Goal: Transaction & Acquisition: Purchase product/service

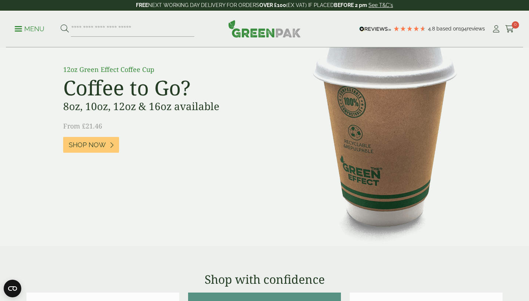
scroll to position [570, 0]
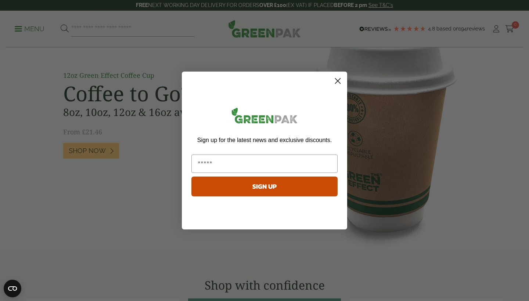
click at [338, 80] on icon "Close dialog" at bounding box center [337, 81] width 5 height 5
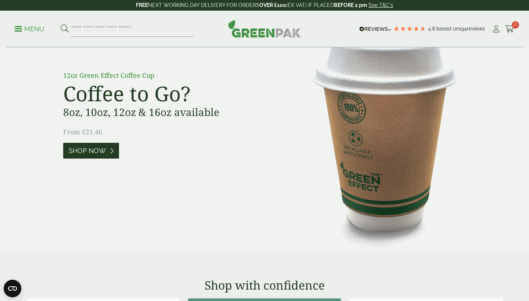
click at [94, 147] on span "Shop Now" at bounding box center [87, 151] width 37 height 8
click at [80, 149] on span "Shop Now" at bounding box center [87, 151] width 37 height 8
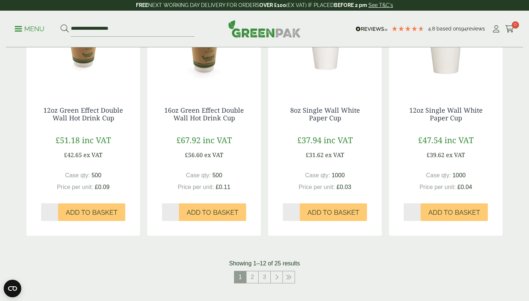
scroll to position [684, 0]
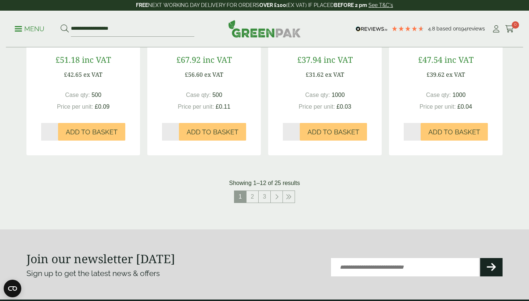
scroll to position [766, 0]
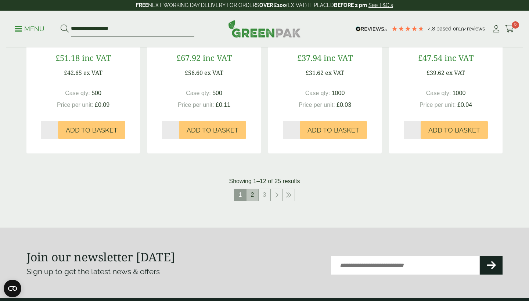
click at [250, 190] on link "2" at bounding box center [252, 195] width 12 height 12
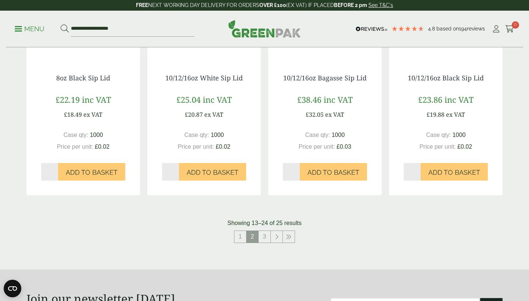
scroll to position [723, 0]
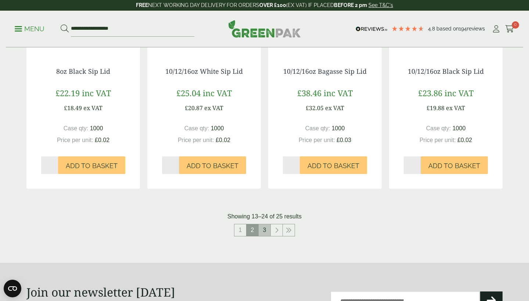
click at [265, 226] on link "3" at bounding box center [264, 230] width 12 height 12
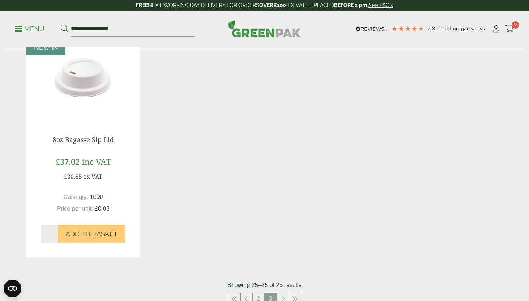
scroll to position [249, 0]
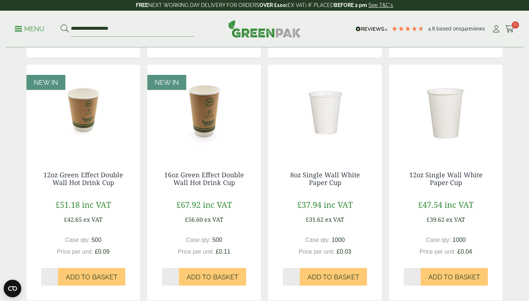
scroll to position [620, 0]
click at [82, 273] on span "Add to Basket" at bounding box center [92, 277] width 52 height 8
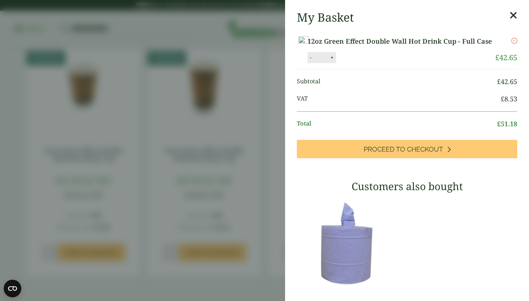
scroll to position [625, 0]
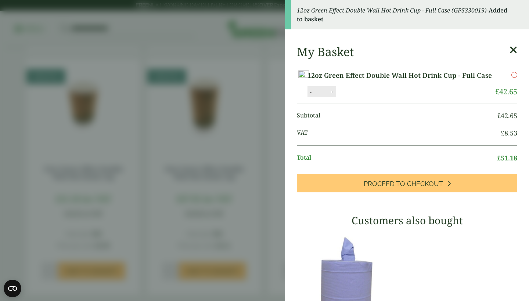
click at [512, 46] on icon at bounding box center [513, 50] width 8 height 10
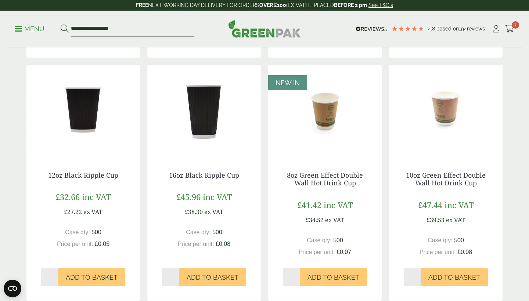
scroll to position [381, 0]
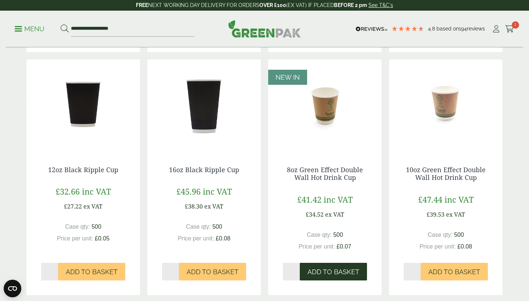
click at [334, 268] on span "Add to Basket" at bounding box center [333, 272] width 52 height 8
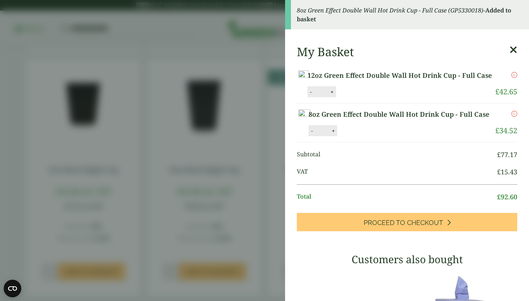
click at [512, 47] on icon at bounding box center [513, 50] width 8 height 10
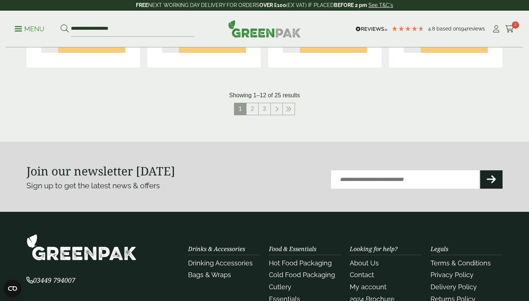
scroll to position [863, 0]
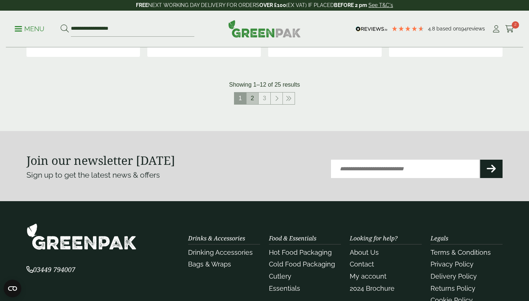
click at [253, 93] on link "2" at bounding box center [252, 99] width 12 height 12
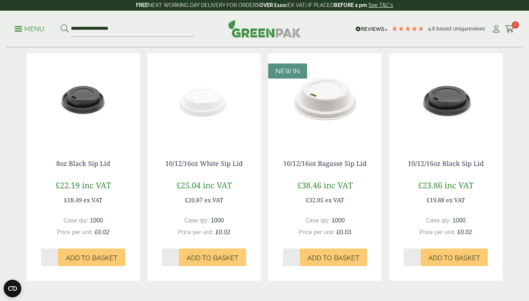
scroll to position [631, 0]
click at [333, 249] on button "Add to Basket" at bounding box center [333, 258] width 67 height 18
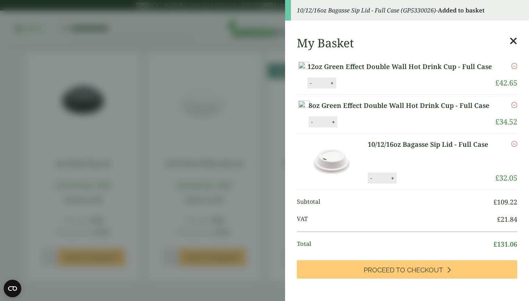
click at [512, 40] on icon at bounding box center [513, 41] width 8 height 10
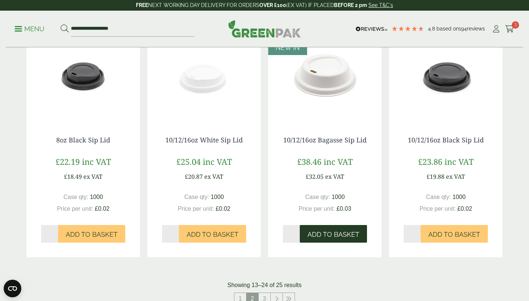
scroll to position [757, 0]
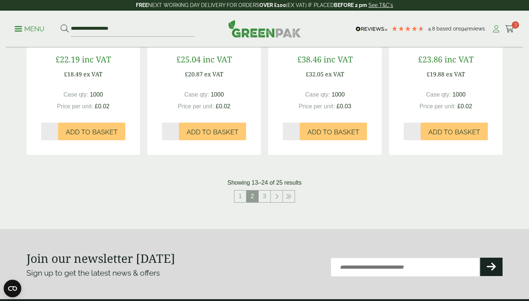
click at [497, 28] on icon at bounding box center [495, 28] width 9 height 7
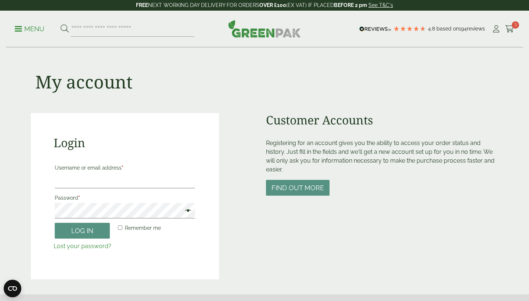
click at [501, 58] on div "My account Login Username or email address * Password * Remember me Log in Lost…" at bounding box center [264, 164] width 476 height 232
type input "**********"
click at [189, 210] on span at bounding box center [186, 211] width 10 height 9
click at [97, 229] on button "Log in" at bounding box center [82, 231] width 55 height 16
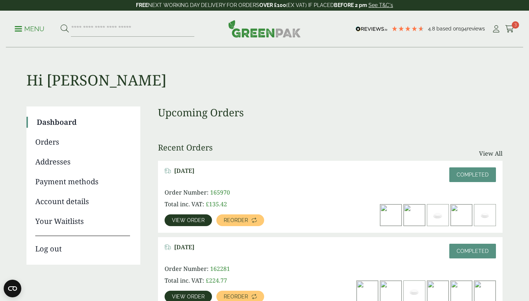
click at [201, 218] on span "View order" at bounding box center [188, 220] width 33 height 5
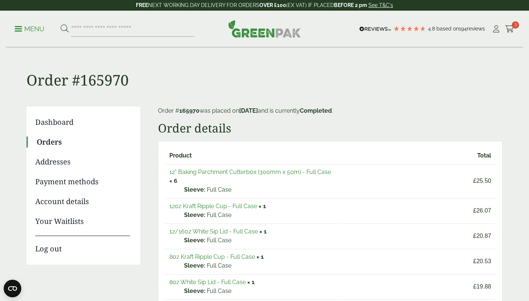
click at [19, 28] on span at bounding box center [18, 28] width 7 height 1
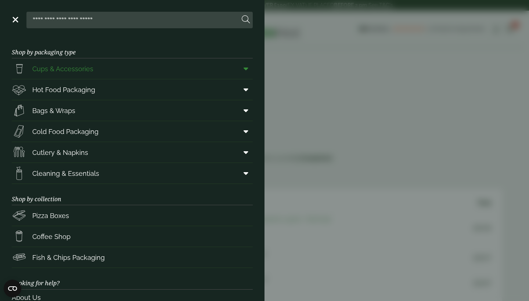
click at [249, 69] on span at bounding box center [244, 69] width 17 height 14
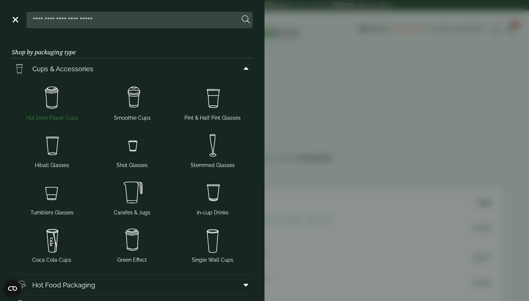
click at [58, 99] on img at bounding box center [52, 97] width 75 height 29
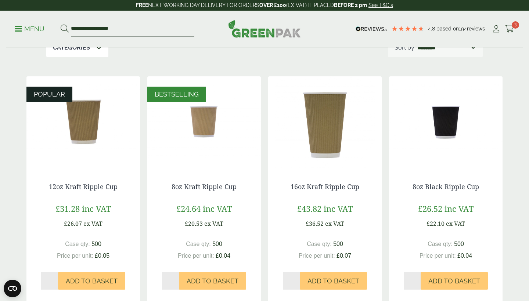
scroll to position [138, 0]
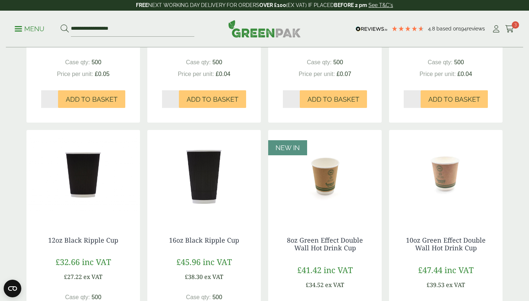
click at [237, 119] on div "8oz Kraft Ripple Cup £24.64 inc VAT £20.53 ex VAT Case qty: 500 Price per unit:…" at bounding box center [203, 54] width 113 height 136
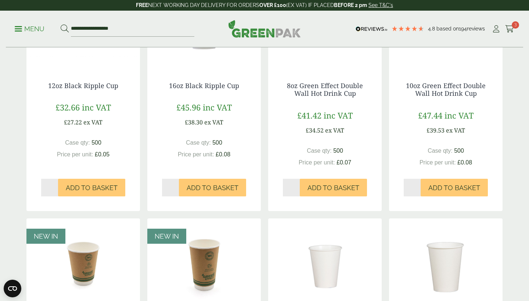
click at [236, 115] on div "£45.96 inc VAT £38.30 ex VAT" at bounding box center [204, 113] width 84 height 25
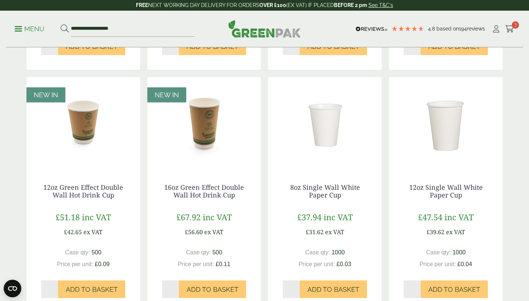
scroll to position [608, 0]
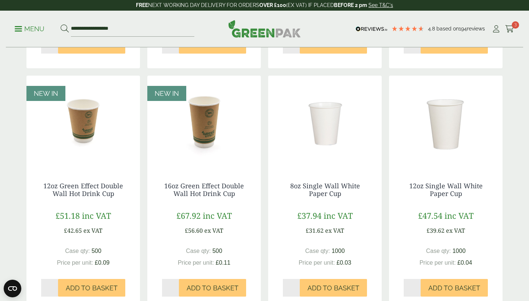
click at [230, 108] on img at bounding box center [203, 122] width 113 height 92
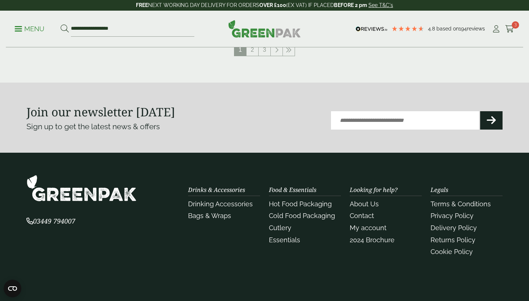
scroll to position [913, 0]
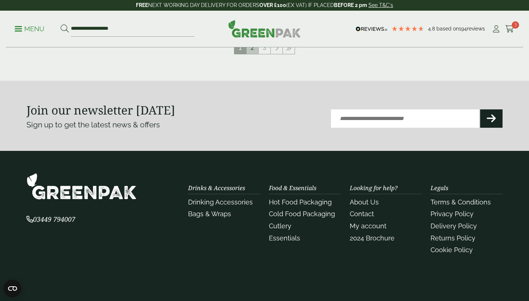
click at [251, 50] on link "2" at bounding box center [252, 48] width 12 height 12
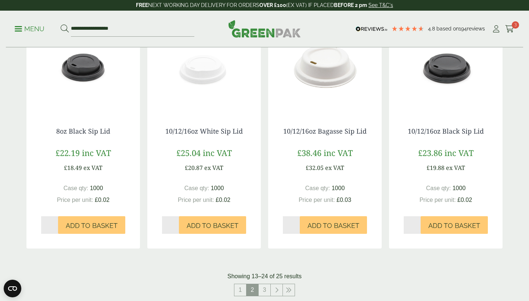
scroll to position [663, 0]
click at [330, 222] on span "Add to Basket" at bounding box center [333, 226] width 52 height 8
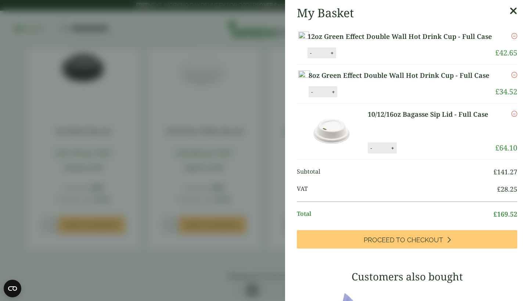
click at [511, 12] on icon at bounding box center [513, 11] width 8 height 10
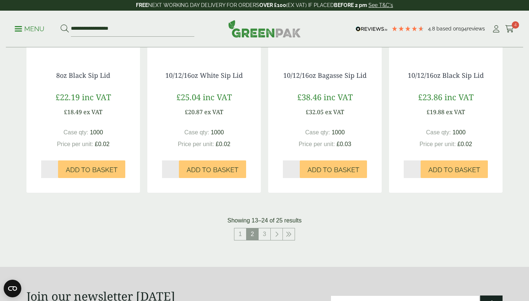
scroll to position [719, 0]
click at [265, 233] on link "3" at bounding box center [264, 234] width 12 height 12
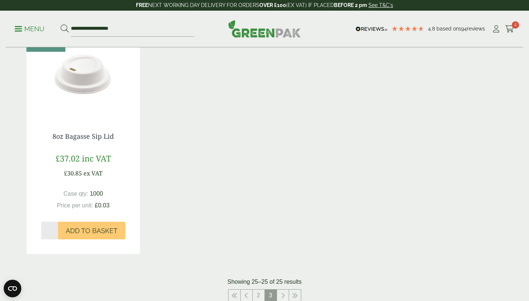
scroll to position [180, 0]
click at [113, 226] on span "Add to Basket" at bounding box center [92, 230] width 52 height 8
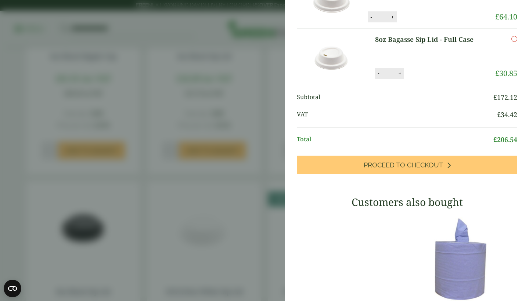
scroll to position [131, 0]
drag, startPoint x: 303, startPoint y: 247, endPoint x: 303, endPoint y: 254, distance: 6.6
click at [303, 250] on div at bounding box center [350, 259] width 106 height 92
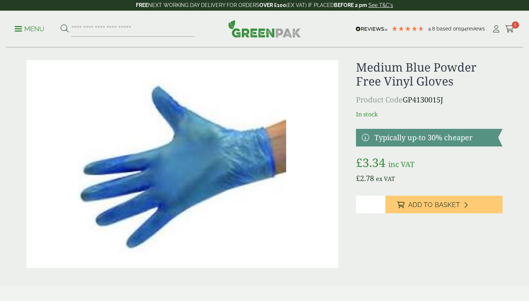
scroll to position [11, 0]
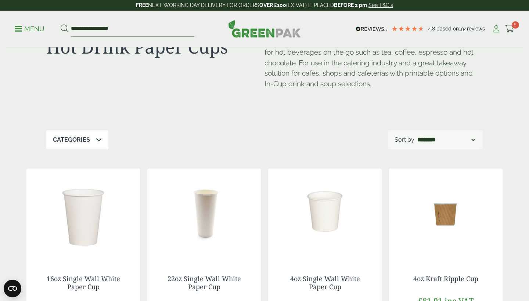
click at [495, 30] on icon at bounding box center [495, 28] width 9 height 7
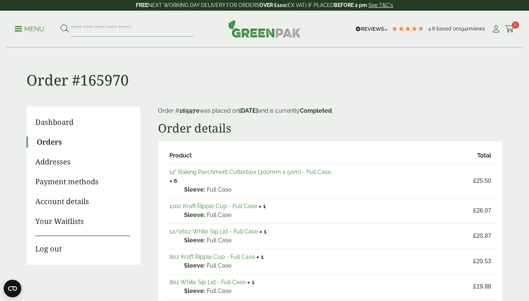
click at [261, 173] on link "12" Baking Parchment Cutterbox (300mm x 50m) - Full Case" at bounding box center [250, 172] width 162 height 7
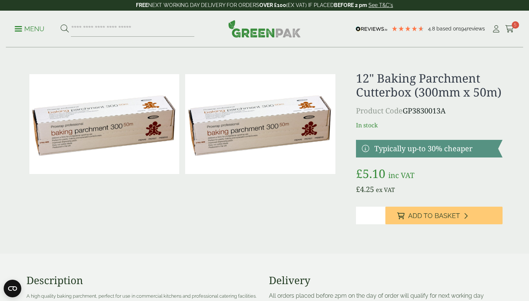
click at [378, 215] on input "*" at bounding box center [370, 216] width 29 height 18
click at [379, 214] on input "*" at bounding box center [370, 216] width 29 height 18
click at [379, 211] on input "*" at bounding box center [370, 216] width 29 height 18
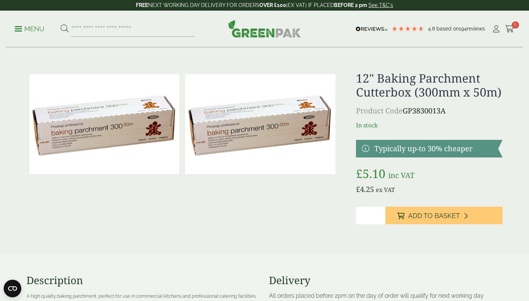
click at [379, 211] on input "*" at bounding box center [370, 216] width 29 height 18
type input "*"
click at [379, 211] on input "*" at bounding box center [370, 216] width 29 height 18
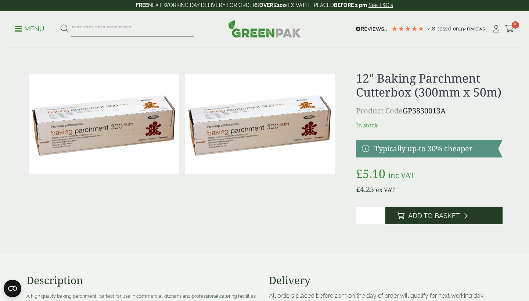
click at [410, 213] on span "Add to Basket" at bounding box center [434, 216] width 52 height 8
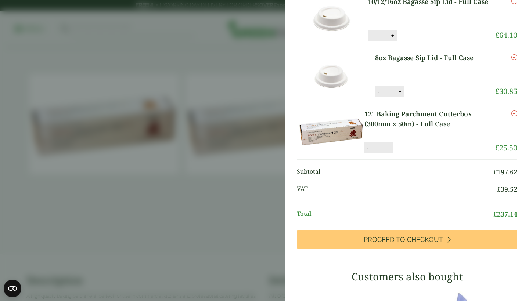
scroll to position [117, 0]
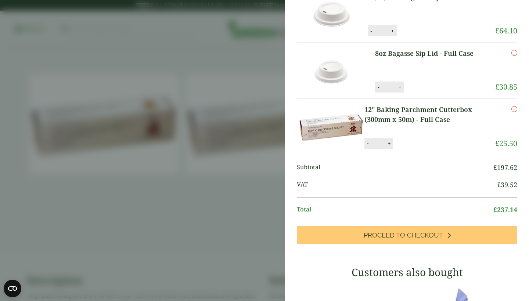
click at [255, 213] on aside "My Basket 12oz Green Effect Double Wall Hot Drink Cup - Full Case 12oz Green Ef…" at bounding box center [264, 150] width 529 height 301
